Goal: Task Accomplishment & Management: Manage account settings

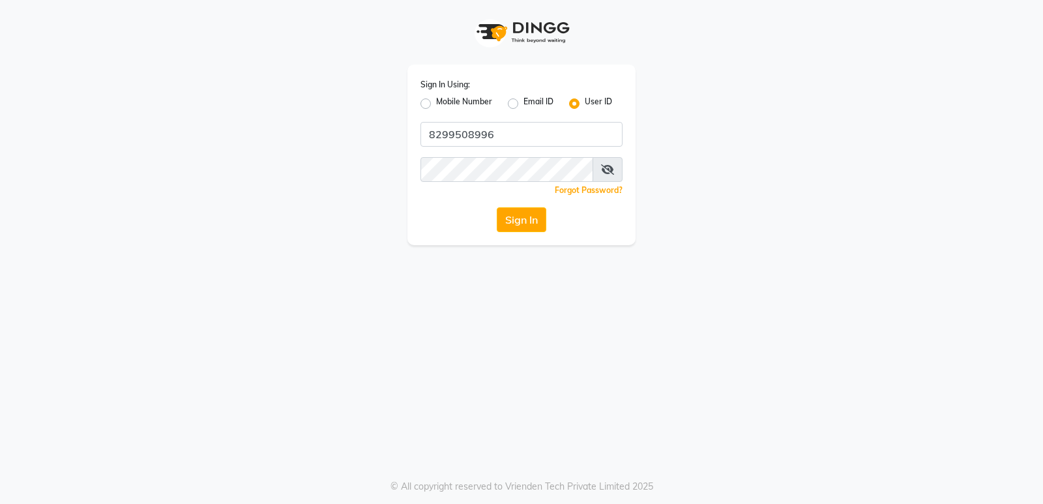
click at [523, 202] on div "Sign In Using: Mobile Number Email ID User ID 8299508996 Remember me Forgot Pas…" at bounding box center [521, 155] width 228 height 180
click at [519, 231] on button "Sign In" at bounding box center [521, 219] width 50 height 25
click at [519, 231] on div "Sign In" at bounding box center [521, 219] width 202 height 25
click at [519, 231] on button "Sign In" at bounding box center [521, 219] width 50 height 25
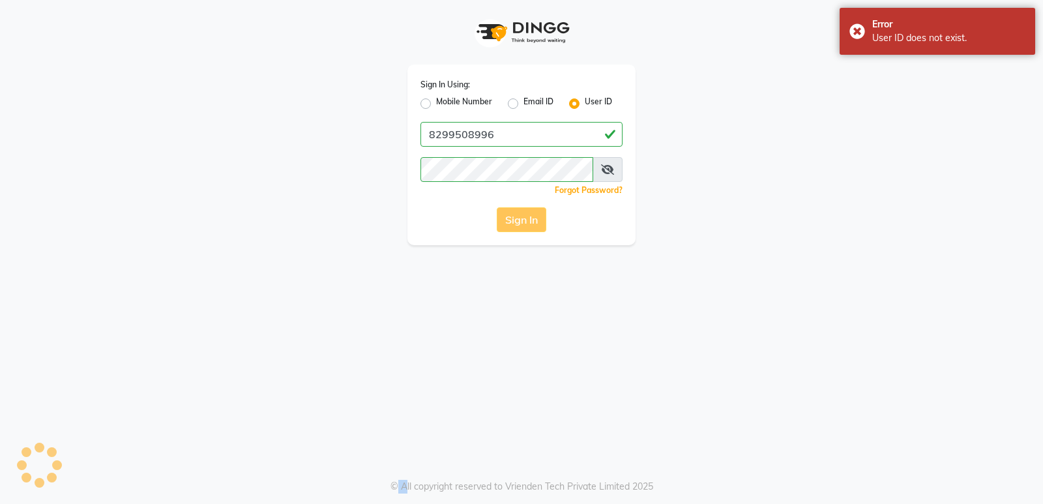
click at [519, 231] on div "Sign In" at bounding box center [521, 219] width 202 height 25
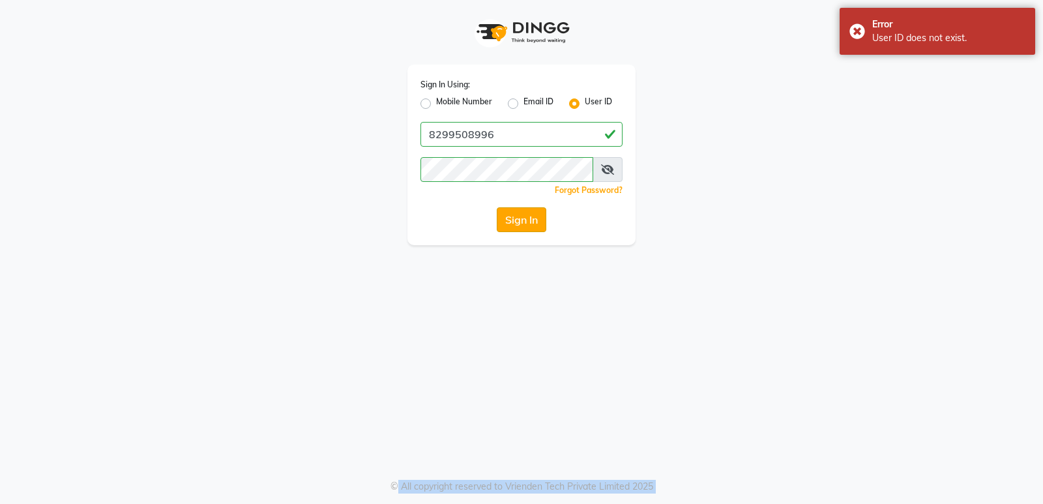
click at [533, 209] on button "Sign In" at bounding box center [521, 219] width 50 height 25
click at [533, 209] on div "Sign In" at bounding box center [521, 219] width 202 height 25
click at [533, 209] on button "Sign In" at bounding box center [521, 219] width 50 height 25
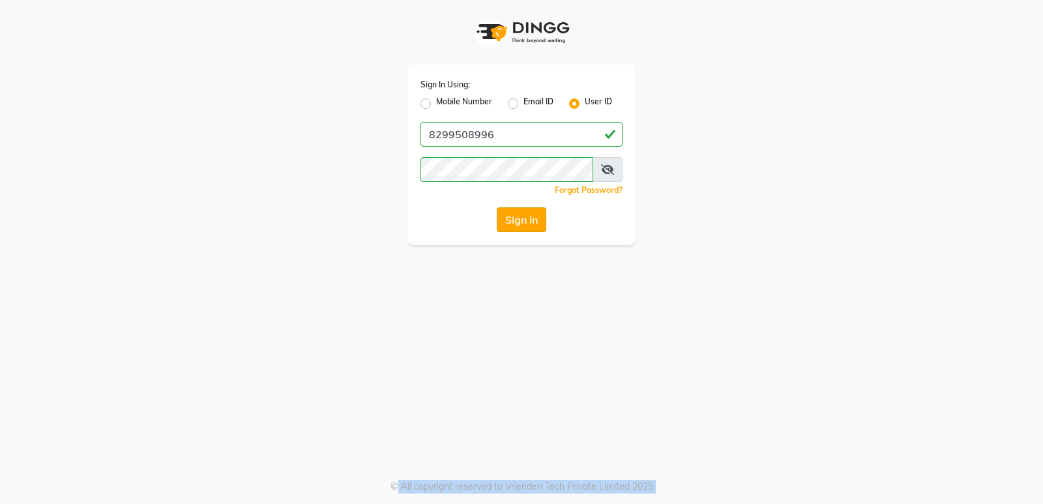
click at [500, 214] on button "Sign In" at bounding box center [521, 219] width 50 height 25
click at [500, 214] on div "Sign In" at bounding box center [521, 219] width 202 height 25
click at [500, 214] on button "Sign In" at bounding box center [521, 219] width 50 height 25
click at [500, 214] on div "Sign In" at bounding box center [521, 219] width 202 height 25
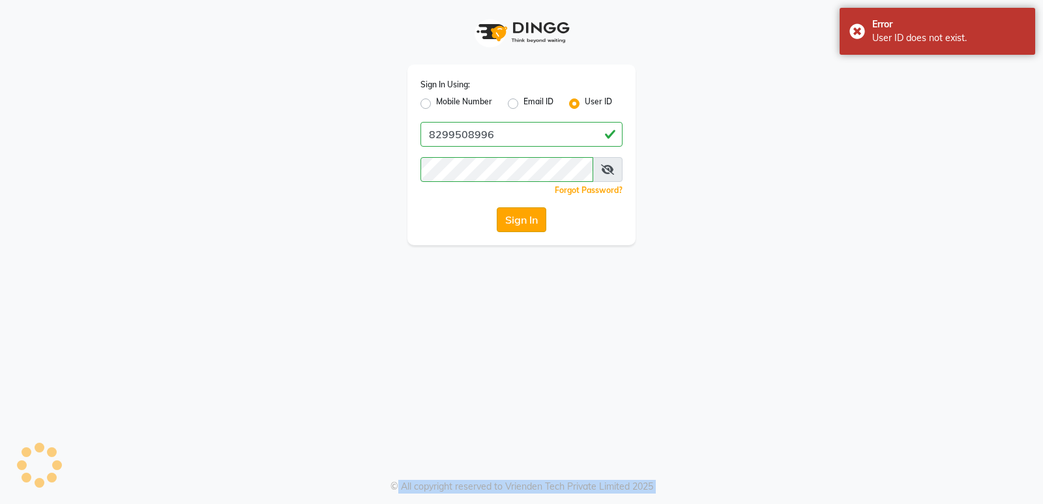
click at [500, 214] on button "Sign In" at bounding box center [521, 219] width 50 height 25
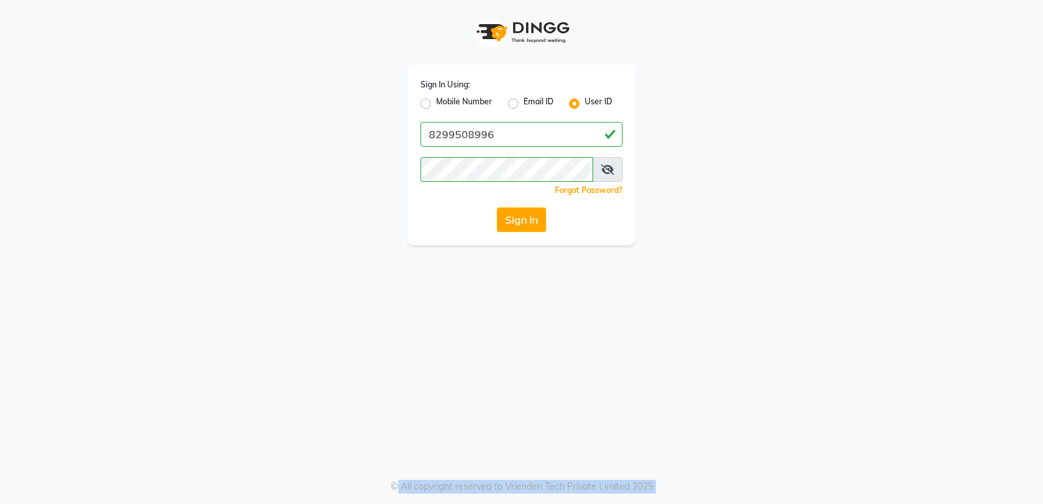
click at [415, 160] on div "Sign In Using: Mobile Number Email ID User ID 8299508996 Remember me Forgot Pas…" at bounding box center [521, 155] width 228 height 180
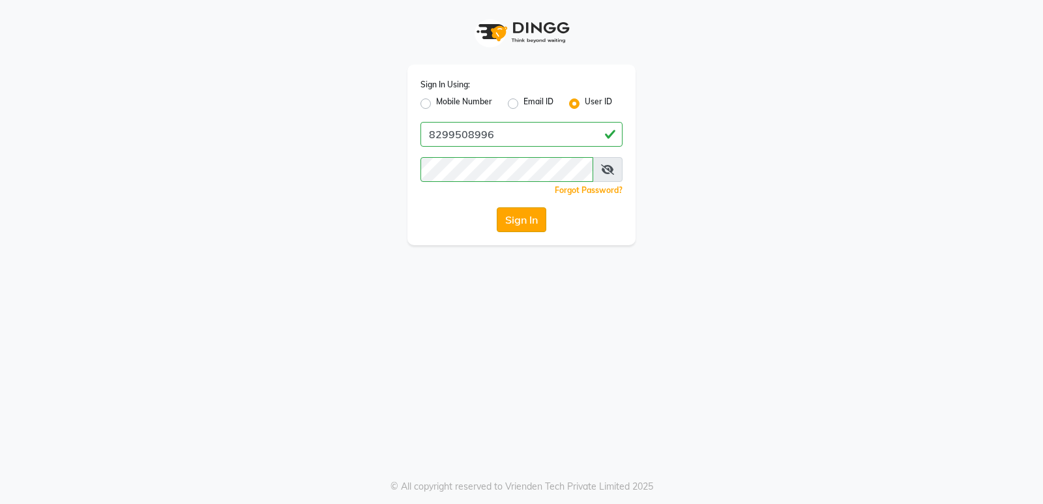
click at [538, 210] on button "Sign In" at bounding box center [521, 219] width 50 height 25
click at [537, 210] on div "Sign In" at bounding box center [521, 219] width 202 height 25
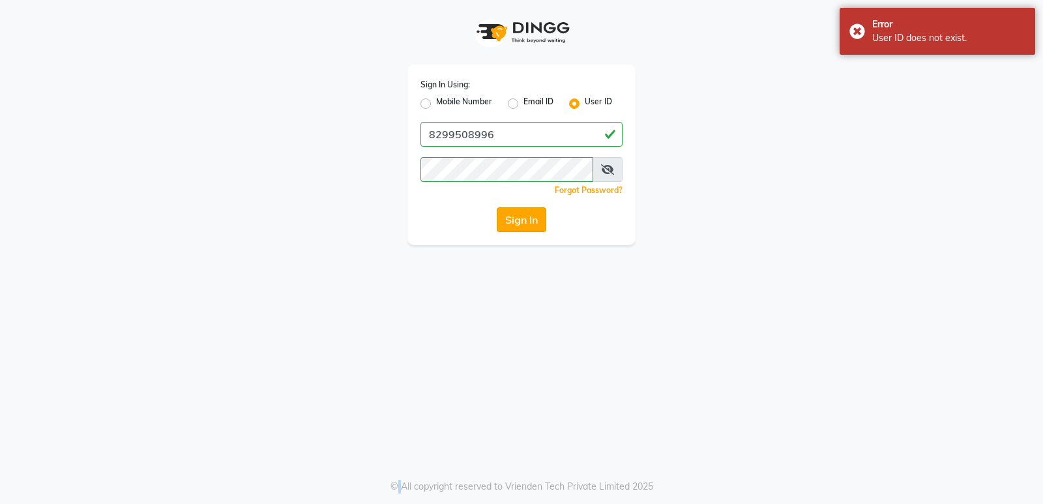
click at [537, 210] on button "Sign In" at bounding box center [521, 219] width 50 height 25
click at [515, 143] on input "8299508996" at bounding box center [521, 134] width 202 height 25
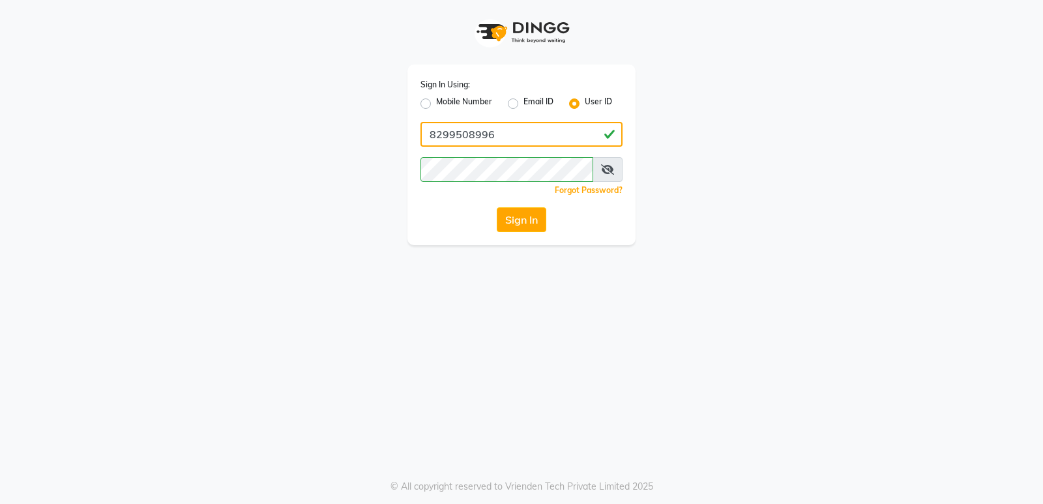
type input "Shashank@123"
click at [513, 219] on button "Sign In" at bounding box center [521, 219] width 50 height 25
click at [513, 219] on div "Sign In" at bounding box center [521, 219] width 202 height 25
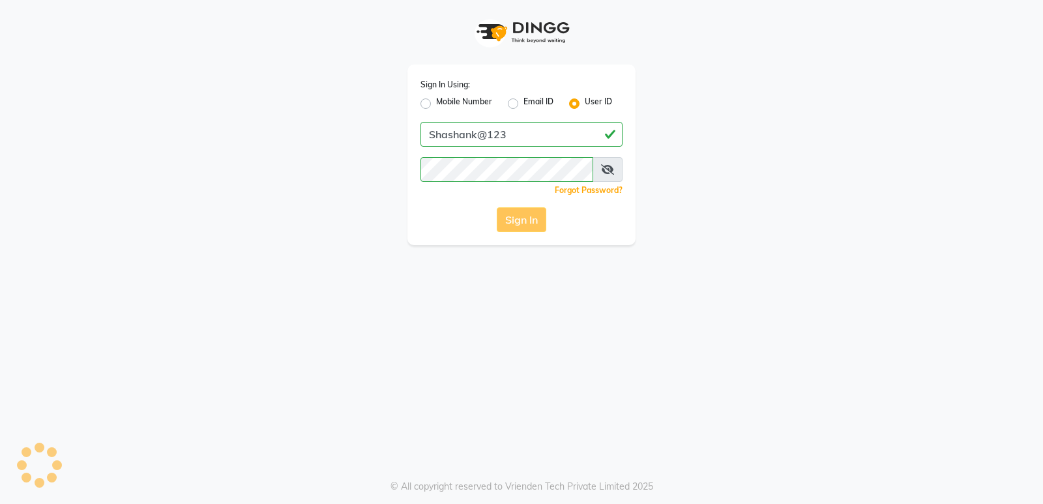
click at [513, 219] on div "Sign In" at bounding box center [521, 219] width 202 height 25
